Goal: Information Seeking & Learning: Learn about a topic

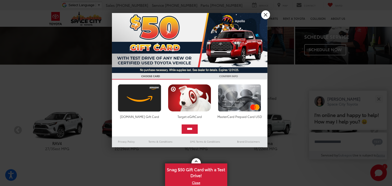
scroll to position [73, 0]
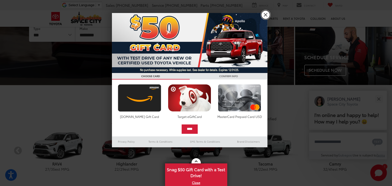
click at [264, 14] on link "X" at bounding box center [265, 14] width 9 height 9
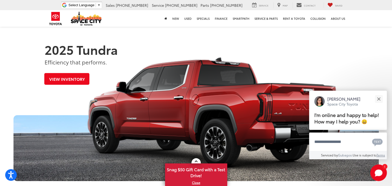
scroll to position [254, 0]
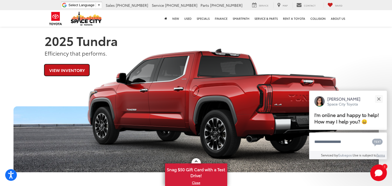
click at [71, 67] on link "View Inventory" at bounding box center [66, 70] width 45 height 12
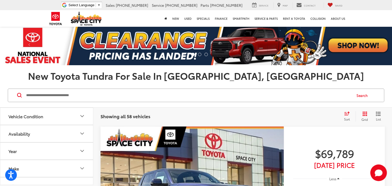
drag, startPoint x: 36, startPoint y: 94, endPoint x: 11, endPoint y: 103, distance: 26.5
click at [36, 94] on input "Search by Make, Model, or Keyword" at bounding box center [189, 95] width 326 height 12
type input "**********"
click at [18, 93] on icon at bounding box center [19, 95] width 5 height 5
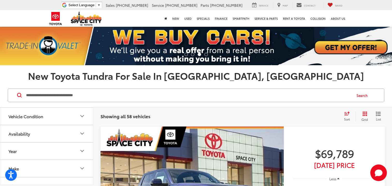
click at [18, 93] on icon at bounding box center [19, 95] width 5 height 5
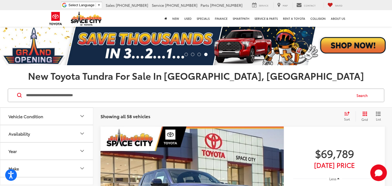
click at [19, 95] on icon at bounding box center [19, 94] width 5 height 5
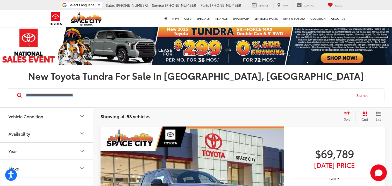
click at [19, 95] on icon at bounding box center [19, 94] width 5 height 5
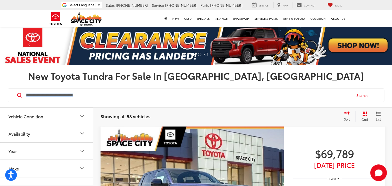
click at [164, 97] on input "**********" at bounding box center [189, 95] width 326 height 12
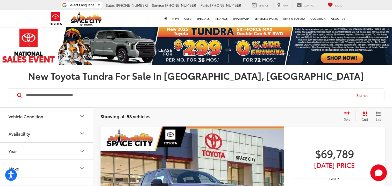
click at [360, 95] on button "Search" at bounding box center [364, 95] width 24 height 13
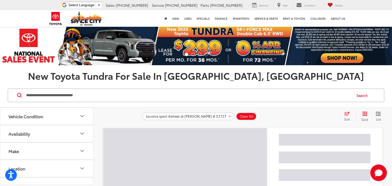
click at [360, 95] on button "Search" at bounding box center [364, 95] width 24 height 13
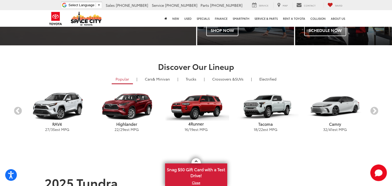
scroll to position [140, 0]
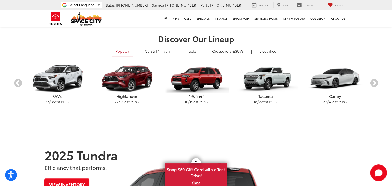
click at [267, 96] on p "Tacoma" at bounding box center [265, 95] width 69 height 5
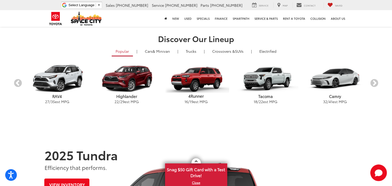
click at [267, 96] on p "Tacoma" at bounding box center [265, 95] width 69 height 5
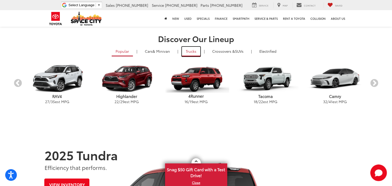
click at [191, 50] on link "Trucks" at bounding box center [191, 52] width 18 height 10
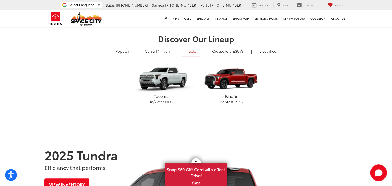
click at [166, 94] on p "Tacoma" at bounding box center [161, 95] width 69 height 5
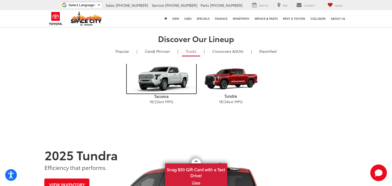
click at [170, 75] on img "carousel" at bounding box center [161, 79] width 69 height 30
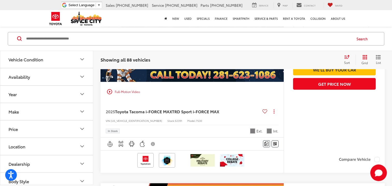
scroll to position [2280, 0]
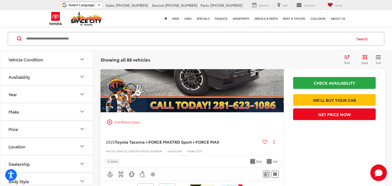
click at [39, 38] on input "Search by Make, Model, or Keyword" at bounding box center [189, 38] width 326 height 12
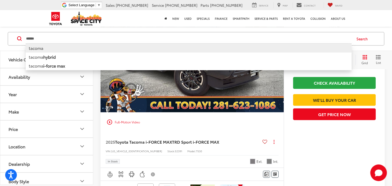
type input "******"
click at [39, 48] on li "tacoma" at bounding box center [189, 47] width 326 height 9
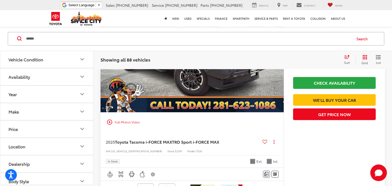
click at [39, 48] on div "****** ****** tacoma tacoma hybrid tacoma i-force max Search" at bounding box center [196, 39] width 392 height 24
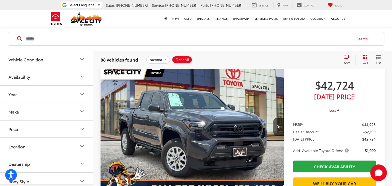
scroll to position [1922, 0]
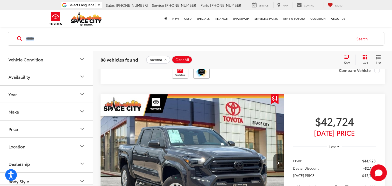
click at [159, 58] on span "tacoma" at bounding box center [156, 60] width 12 height 4
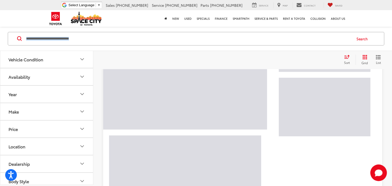
scroll to position [56, 0]
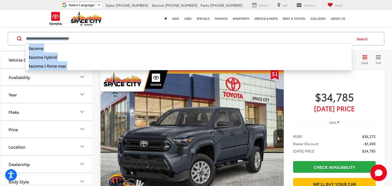
click at [27, 37] on input "Search by Make, Model, or Keyword" at bounding box center [189, 38] width 326 height 12
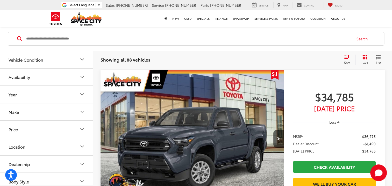
click at [18, 37] on icon at bounding box center [19, 38] width 5 height 5
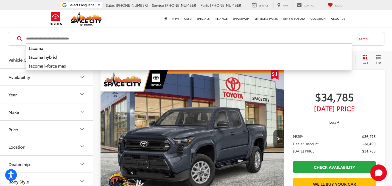
click at [31, 35] on input "Search by Make, Model, or Keyword" at bounding box center [189, 38] width 326 height 12
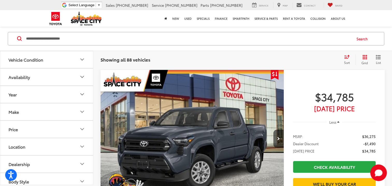
type input "**********"
click at [364, 38] on button "Search" at bounding box center [364, 38] width 24 height 13
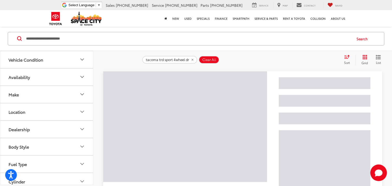
click at [364, 38] on button "Search" at bounding box center [364, 38] width 24 height 13
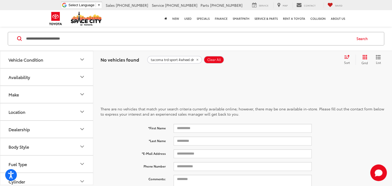
click at [18, 37] on icon at bounding box center [19, 38] width 5 height 5
click at [40, 40] on input "**********" at bounding box center [189, 38] width 326 height 12
click at [20, 36] on icon at bounding box center [19, 38] width 5 height 5
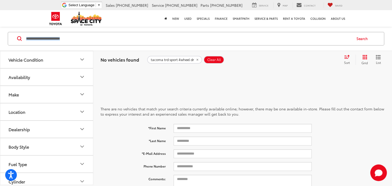
click at [20, 36] on icon at bounding box center [19, 38] width 5 height 5
click at [364, 39] on button "Search" at bounding box center [364, 38] width 24 height 13
